Goal: Communication & Community: Share content

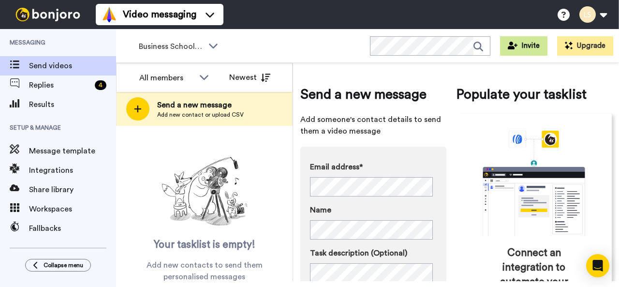
click at [528, 42] on button "Invite" at bounding box center [523, 45] width 47 height 19
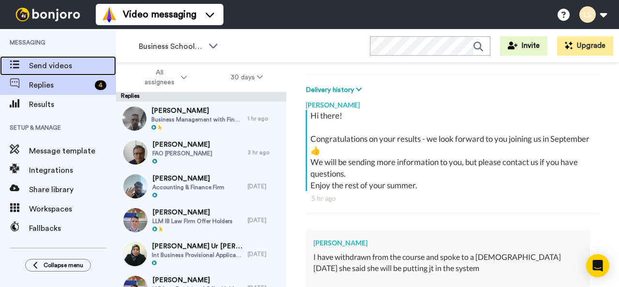
click at [48, 63] on span "Send videos" at bounding box center [72, 66] width 87 height 12
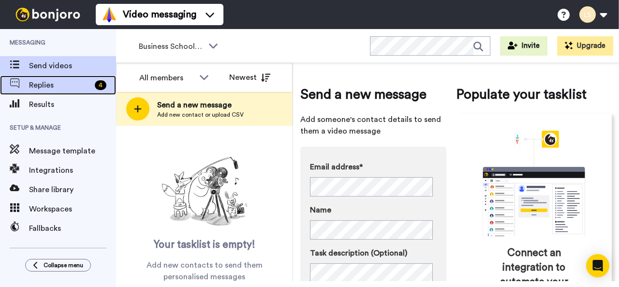
click at [47, 83] on span "Replies" at bounding box center [60, 85] width 62 height 12
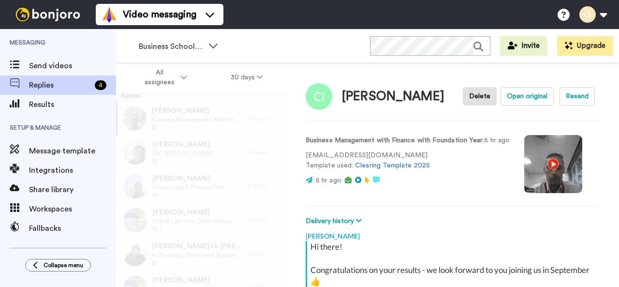
scroll to position [131, 0]
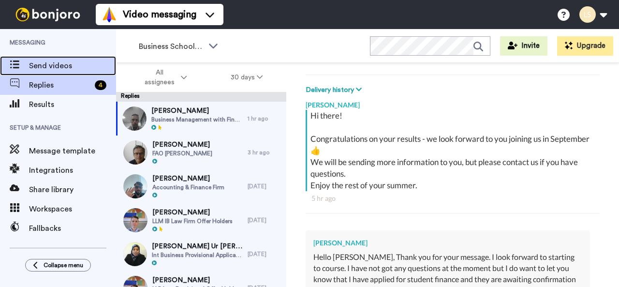
click at [35, 64] on span "Send videos" at bounding box center [72, 66] width 87 height 12
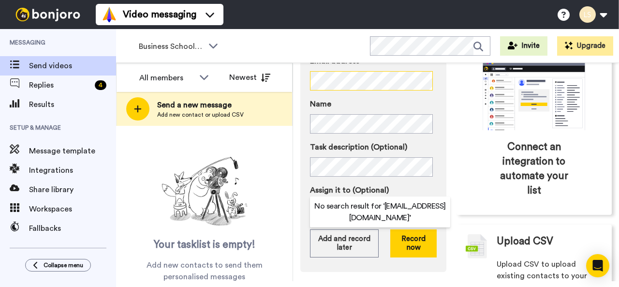
scroll to position [145, 0]
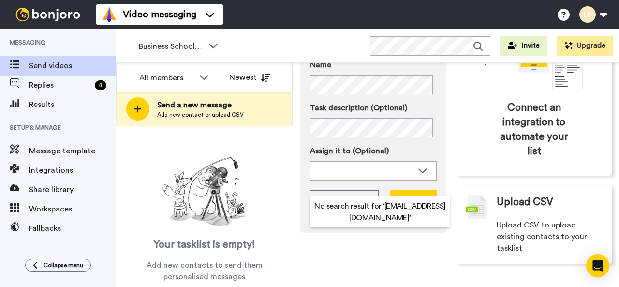
click at [370, 269] on div "Send a new message Add someone's contact details to send them a video message E…" at bounding box center [455, 101] width 311 height 353
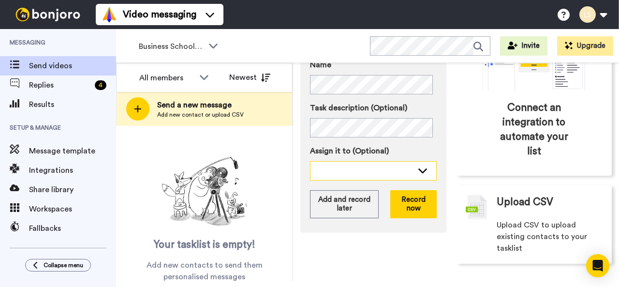
click at [419, 170] on icon at bounding box center [423, 170] width 12 height 10
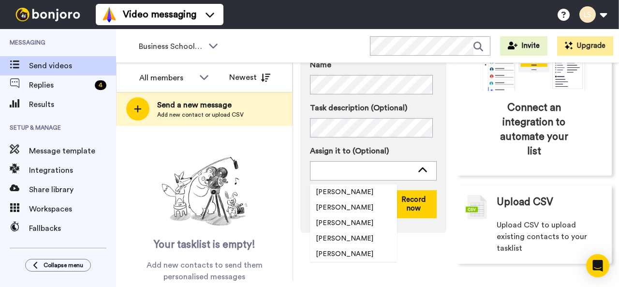
scroll to position [112, 0]
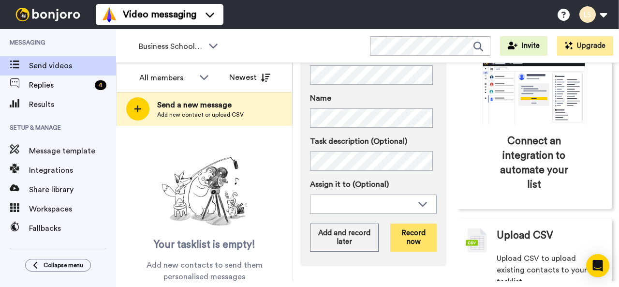
click at [414, 239] on button "Record now" at bounding box center [413, 237] width 46 height 28
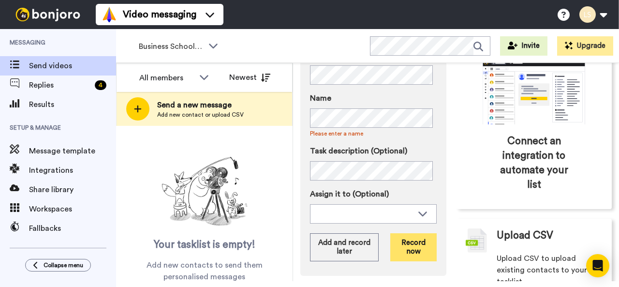
click at [402, 248] on button "Record now" at bounding box center [413, 247] width 46 height 28
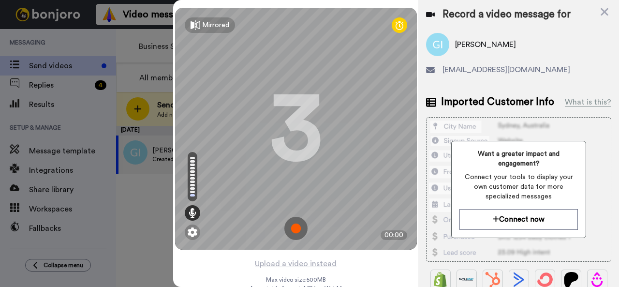
click at [290, 227] on img at bounding box center [295, 228] width 23 height 23
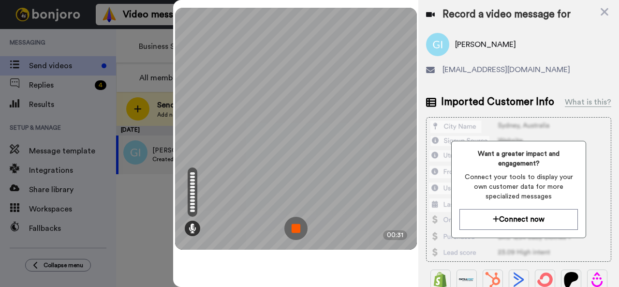
click at [299, 226] on img at bounding box center [295, 228] width 23 height 23
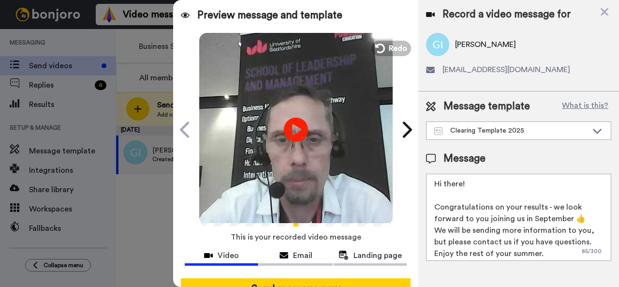
scroll to position [85, 0]
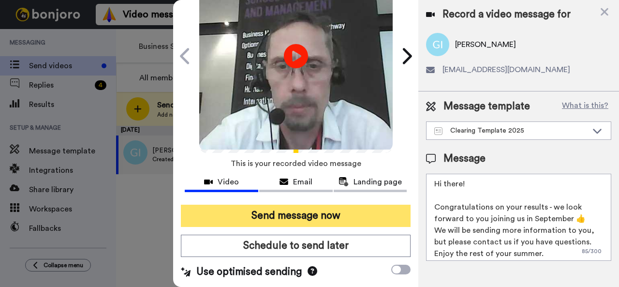
click at [332, 204] on button "Send message now" at bounding box center [296, 215] width 230 height 22
